Goal: Task Accomplishment & Management: Manage account settings

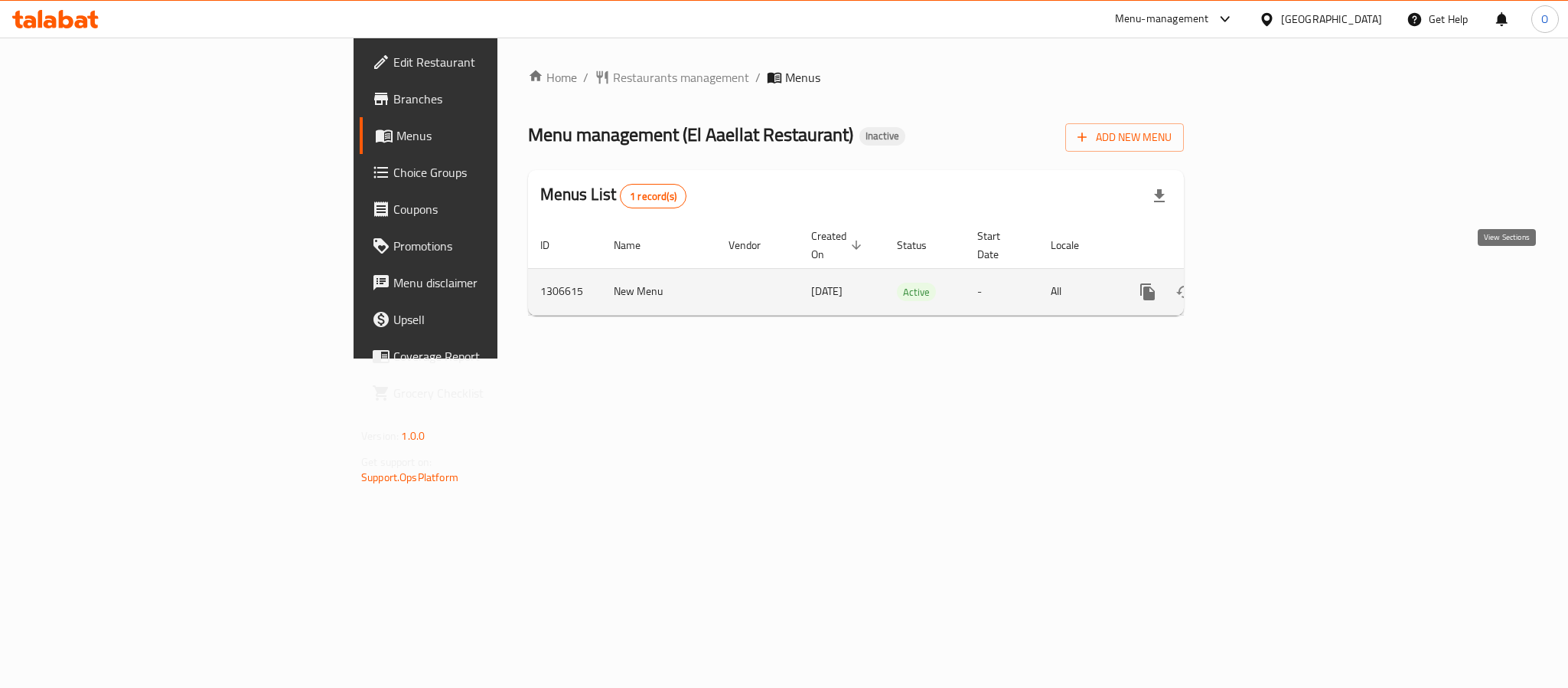
click at [1268, 283] on icon "enhanced table" at bounding box center [1258, 292] width 18 height 18
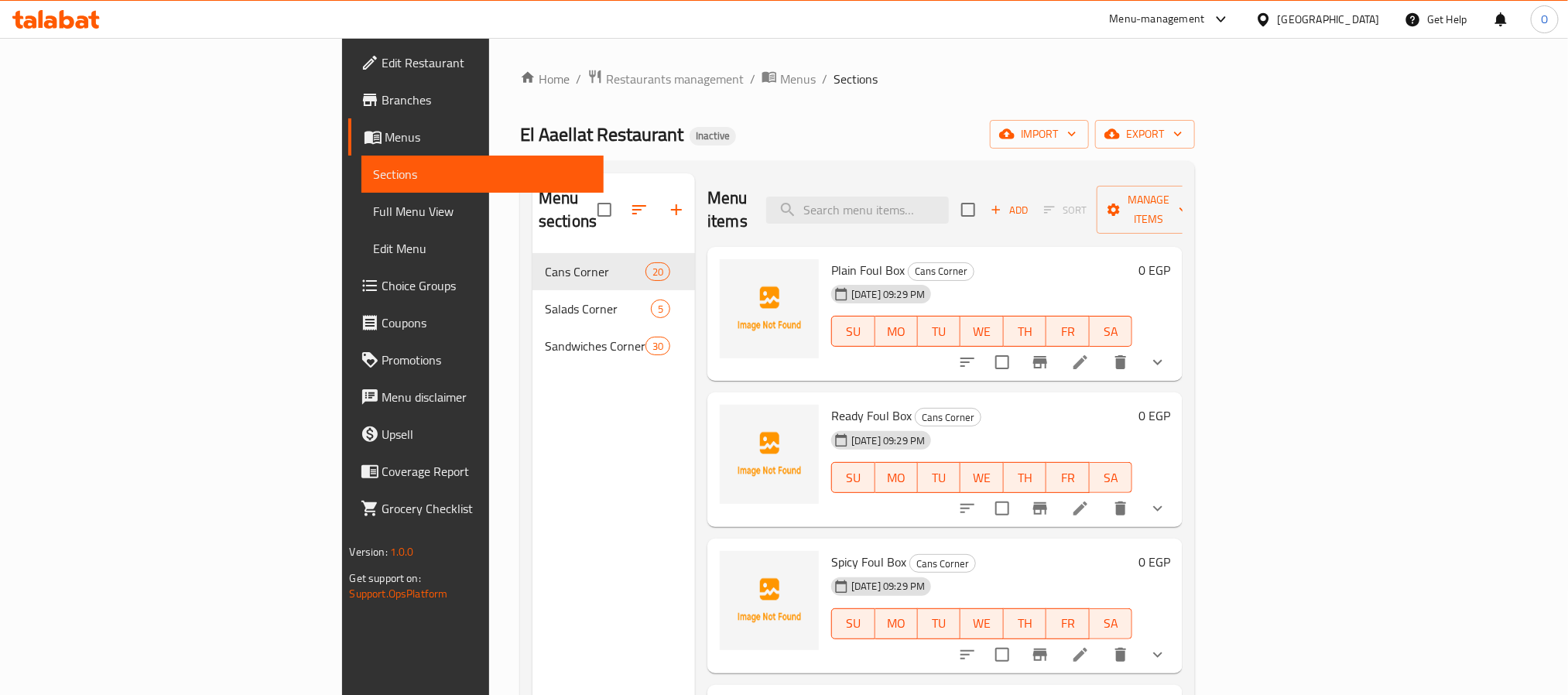
click at [759, 65] on div "Home / Restaurants management / Menus / Sections [GEOGRAPHIC_DATA] Restaurant I…" at bounding box center [857, 475] width 736 height 873
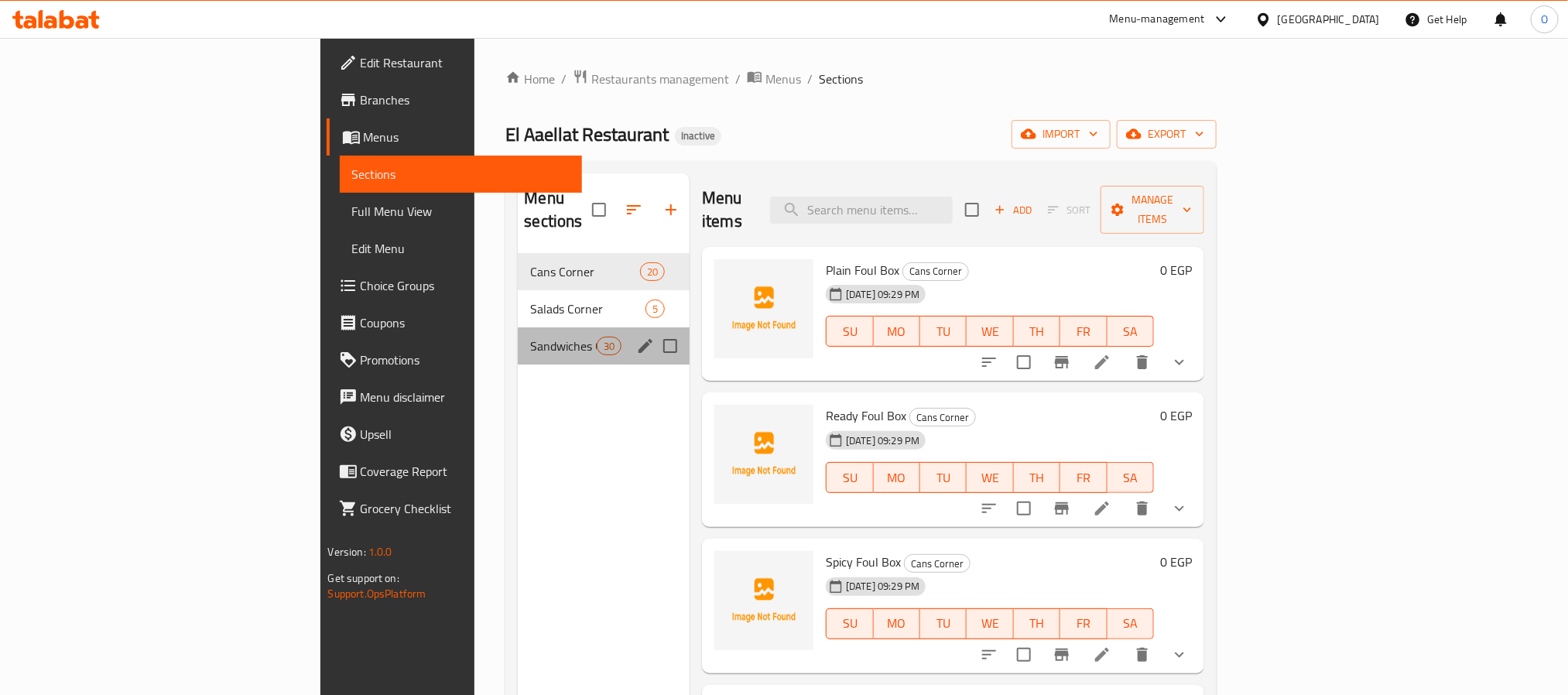
click at [518, 327] on div "Sandwiches Corner 30" at bounding box center [603, 346] width 171 height 37
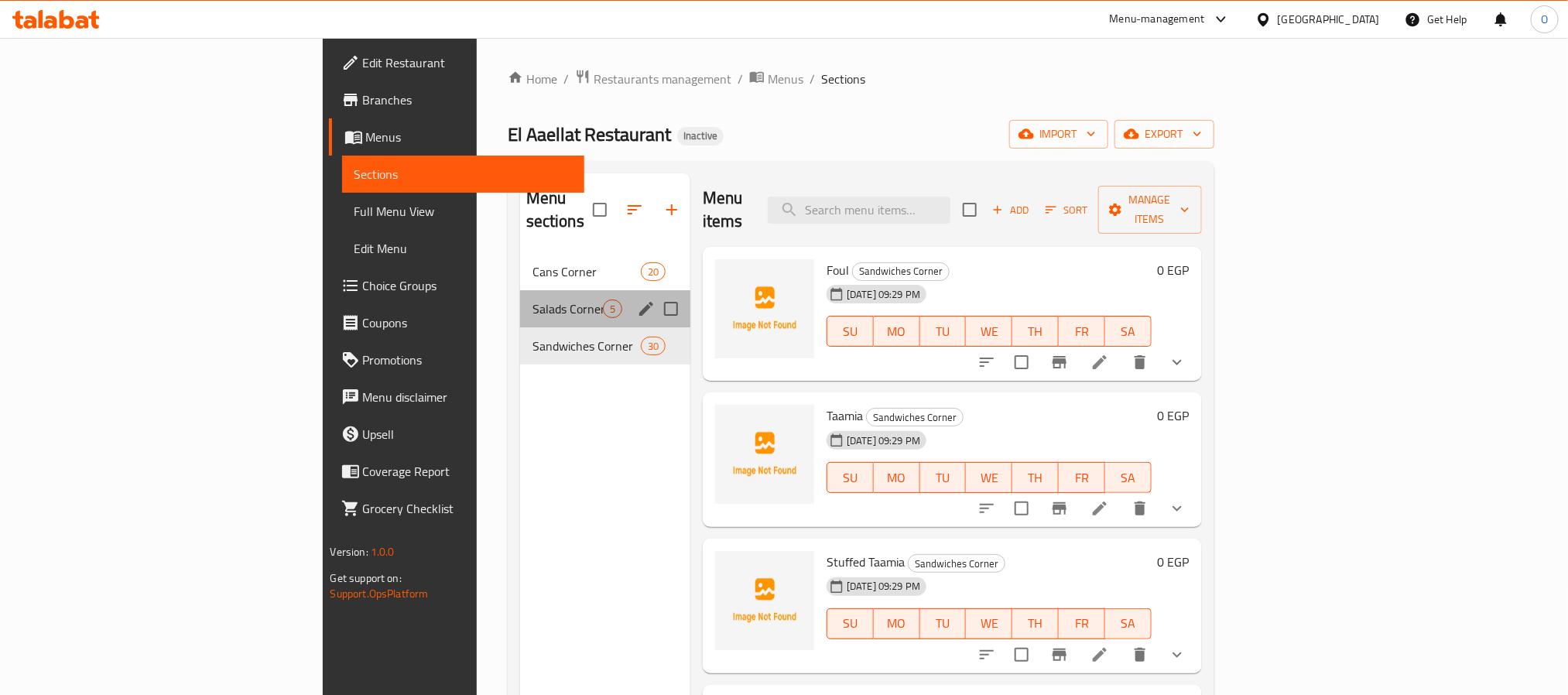
click at [520, 298] on div "Salads Corner 5" at bounding box center [605, 308] width 170 height 37
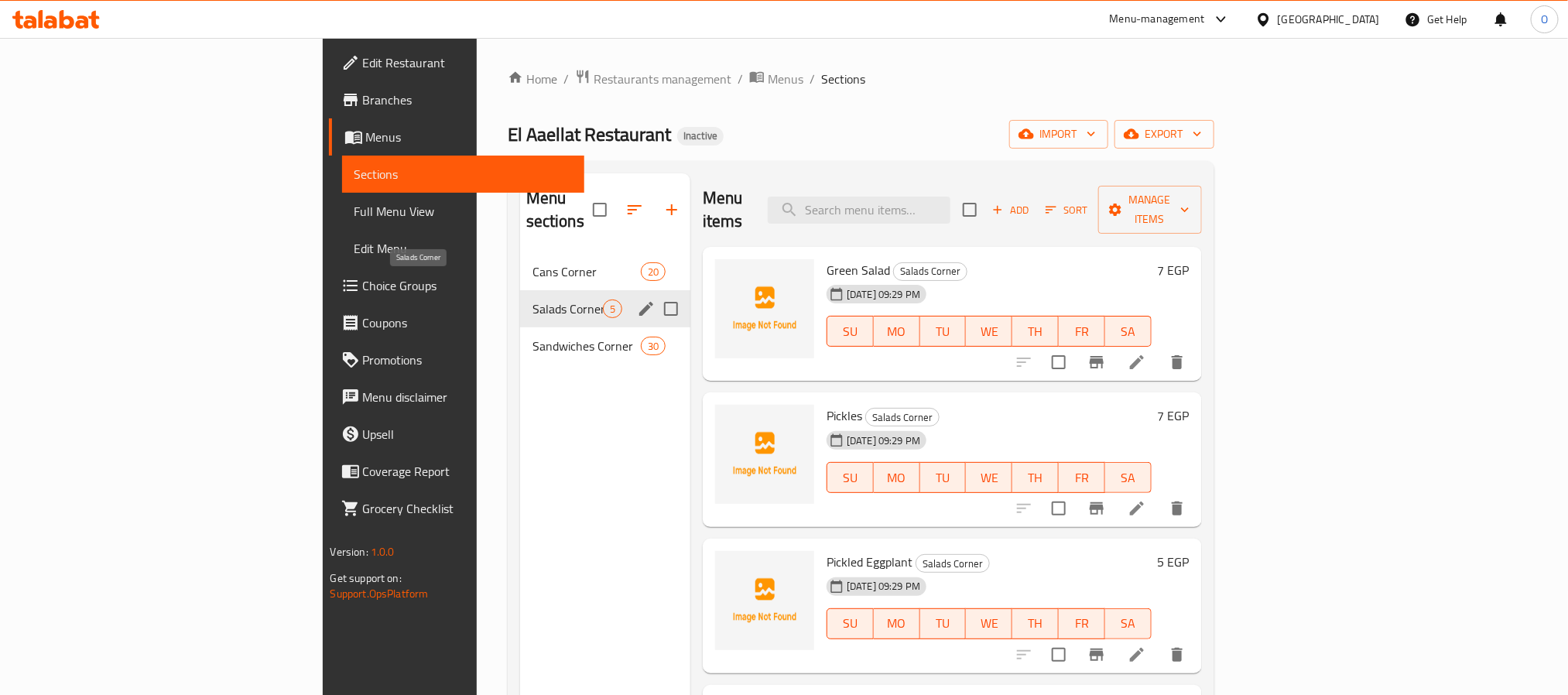
click at [533, 300] on span "Salads Corner" at bounding box center [568, 308] width 71 height 19
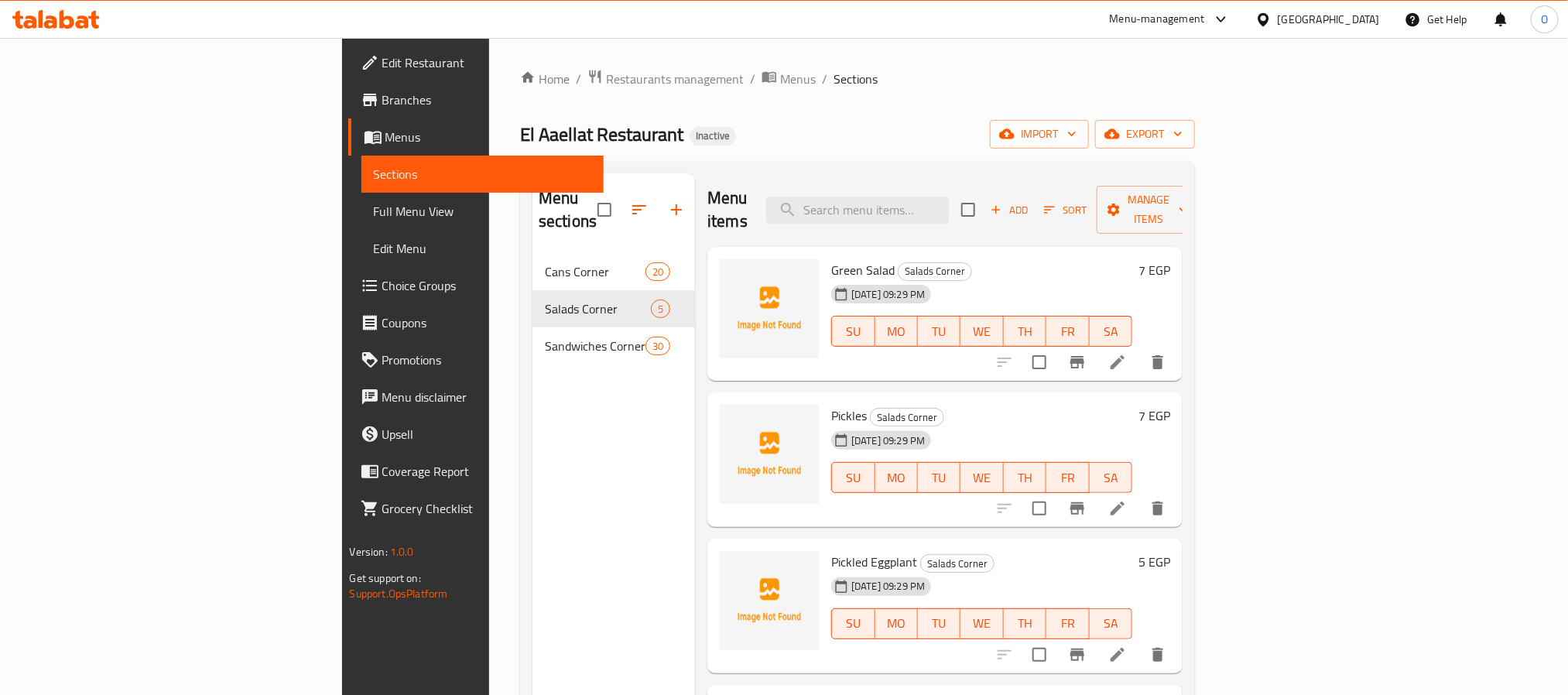
click at [533, 435] on div "Menu sections Cans Corner 20 [GEOGRAPHIC_DATA] 5 [GEOGRAPHIC_DATA] 30" at bounding box center [614, 521] width 163 height 695
